Goal: Task Accomplishment & Management: Manage account settings

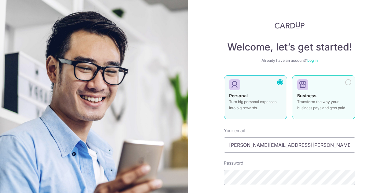
scroll to position [61, 0]
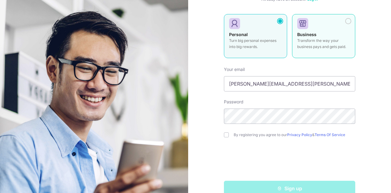
click at [344, 27] on div at bounding box center [321, 23] width 48 height 9
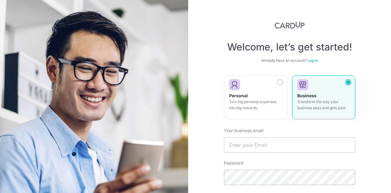
click at [312, 61] on link "Log in" at bounding box center [313, 60] width 10 height 5
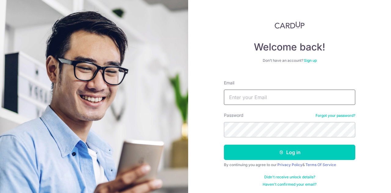
click at [269, 98] on input "Email" at bounding box center [289, 97] width 131 height 15
type input "[PERSON_NAME][EMAIL_ADDRESS][PERSON_NAME][DOMAIN_NAME]"
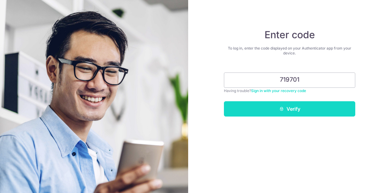
type input "719701"
click at [344, 105] on button "Verify" at bounding box center [289, 108] width 131 height 15
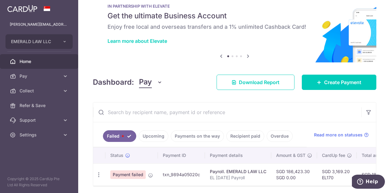
scroll to position [40, 0]
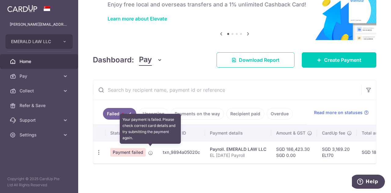
click at [150, 151] on icon at bounding box center [150, 152] width 5 height 5
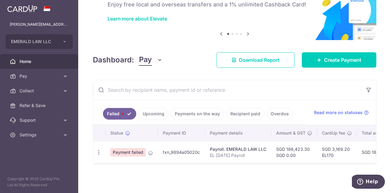
click at [184, 149] on td "txn_9894a05020c" at bounding box center [181, 152] width 47 height 22
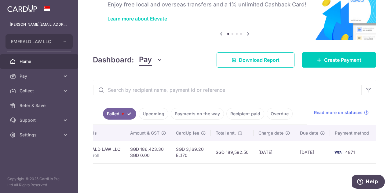
scroll to position [0, 0]
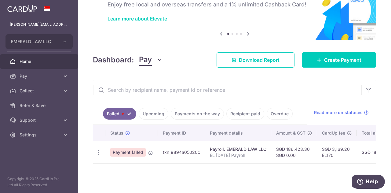
click at [133, 148] on span "Payment failed" at bounding box center [127, 152] width 35 height 9
click at [126, 151] on span "Payment failed" at bounding box center [127, 152] width 35 height 9
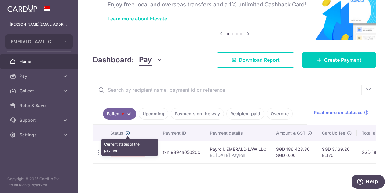
click at [127, 131] on icon at bounding box center [127, 133] width 5 height 5
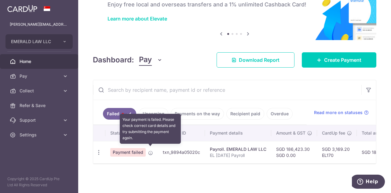
click at [151, 150] on icon at bounding box center [150, 152] width 5 height 5
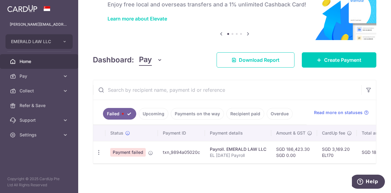
click at [184, 149] on td "txn_9894a05020c" at bounding box center [181, 152] width 47 height 22
click at [238, 152] on p "EL [DATE] Payroll" at bounding box center [238, 155] width 57 height 6
click at [287, 157] on td "SGD 186,423.30 SGD 0.00" at bounding box center [295, 152] width 46 height 22
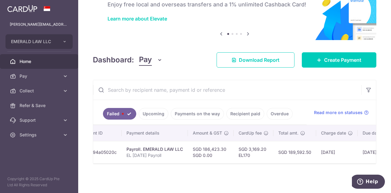
scroll to position [0, 146]
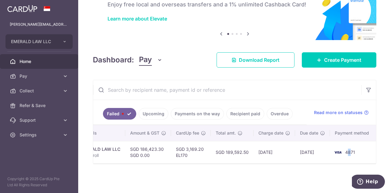
click at [348, 150] on span "4871" at bounding box center [350, 152] width 10 height 5
click at [349, 150] on span "4871" at bounding box center [350, 152] width 10 height 5
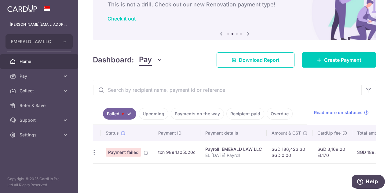
scroll to position [0, 2]
click at [127, 151] on span "Payment failed" at bounding box center [125, 152] width 35 height 9
click at [94, 149] on icon "button" at bounding box center [96, 152] width 6 height 6
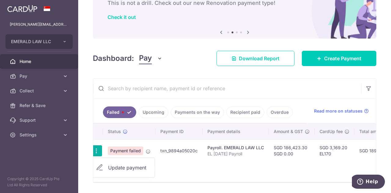
click at [128, 166] on span "Update payment" at bounding box center [129, 167] width 42 height 7
radio input "true"
type input "186,423.30"
type input "EL [DATE] Payroll"
type input "EL Aug 25 Payro"
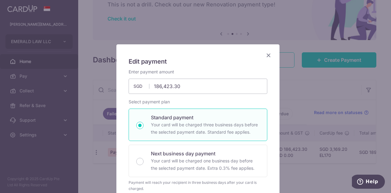
type input "EL170"
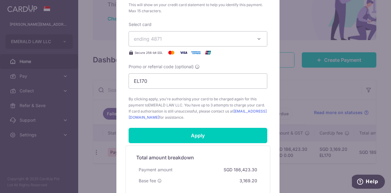
scroll to position [306, 0]
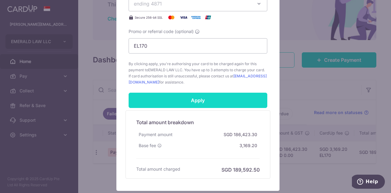
click at [203, 101] on input "Apply" at bounding box center [198, 100] width 139 height 15
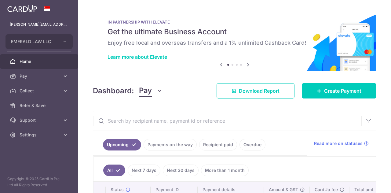
scroll to position [58, 0]
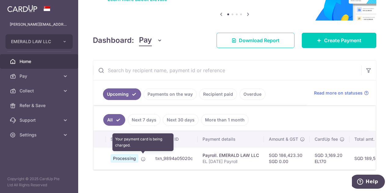
click at [142, 157] on icon at bounding box center [143, 159] width 5 height 5
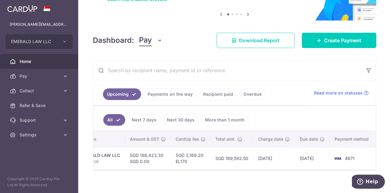
scroll to position [0, 0]
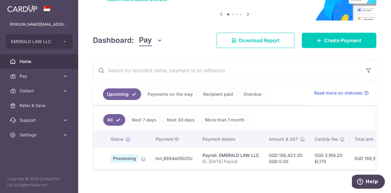
click at [134, 156] on span "Processing" at bounding box center [125, 158] width 28 height 9
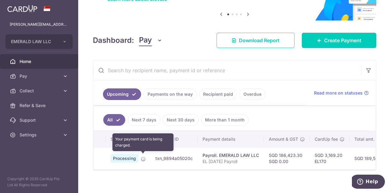
click at [141, 158] on icon at bounding box center [143, 159] width 5 height 5
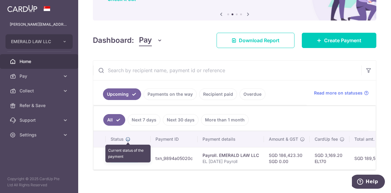
click at [128, 137] on icon at bounding box center [128, 139] width 5 height 5
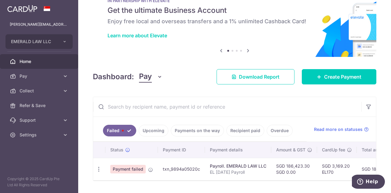
scroll to position [40, 0]
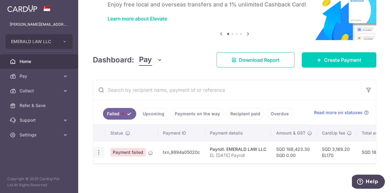
click at [97, 149] on icon "button" at bounding box center [99, 152] width 6 height 6
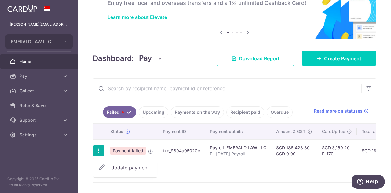
click at [120, 166] on span "Update payment" at bounding box center [132, 167] width 42 height 7
radio input "true"
type input "186,423.30"
type input "EL [DATE] Payroll"
type input "EL Aug 25 Payro"
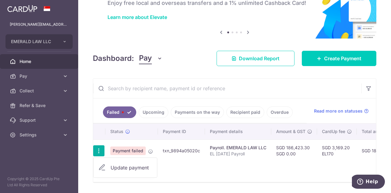
type input "EL170"
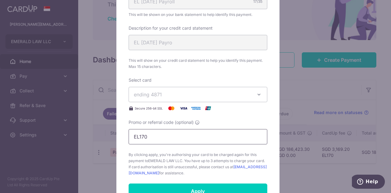
scroll to position [255, 0]
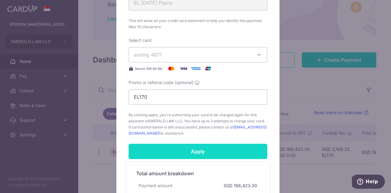
click at [204, 150] on input "Apply" at bounding box center [198, 151] width 139 height 15
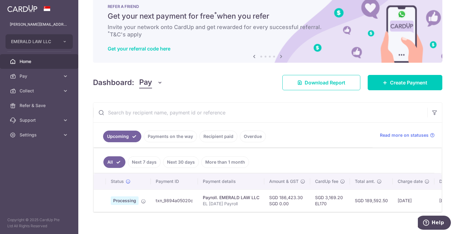
scroll to position [24, 0]
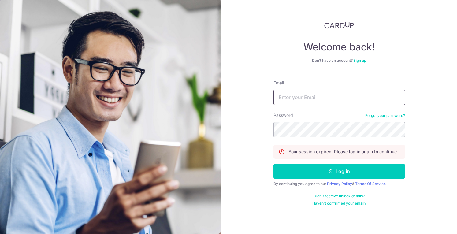
click at [329, 98] on input "Email" at bounding box center [338, 97] width 131 height 15
type input "[PERSON_NAME][EMAIL_ADDRESS][PERSON_NAME][DOMAIN_NAME]"
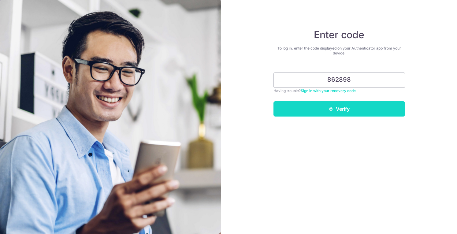
type input "862898"
click at [381, 113] on button "Verify" at bounding box center [338, 108] width 131 height 15
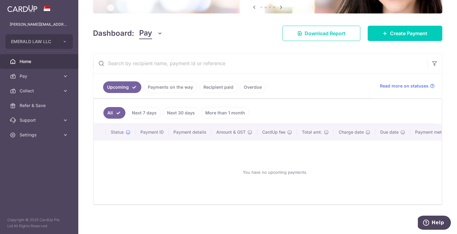
click at [171, 87] on link "Payments on the way" at bounding box center [170, 87] width 53 height 12
